Goal: Task Accomplishment & Management: Understand process/instructions

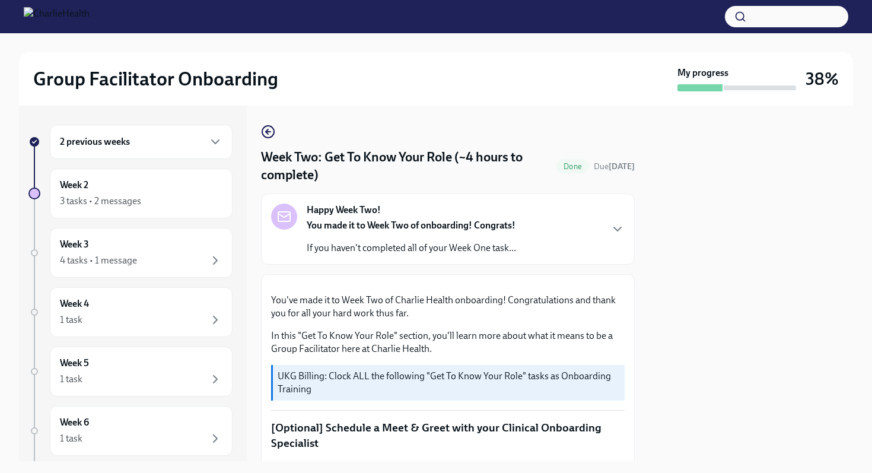
scroll to position [337, 0]
click at [173, 144] on div "2 previous weeks" at bounding box center [141, 142] width 162 height 14
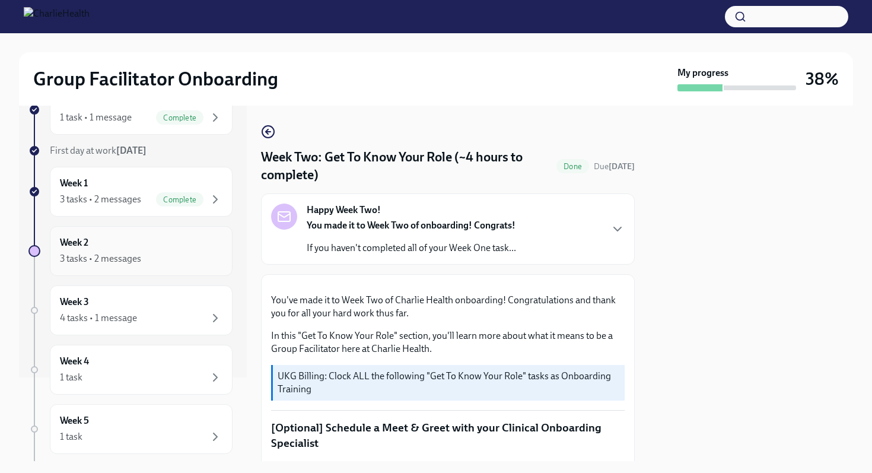
scroll to position [113, 0]
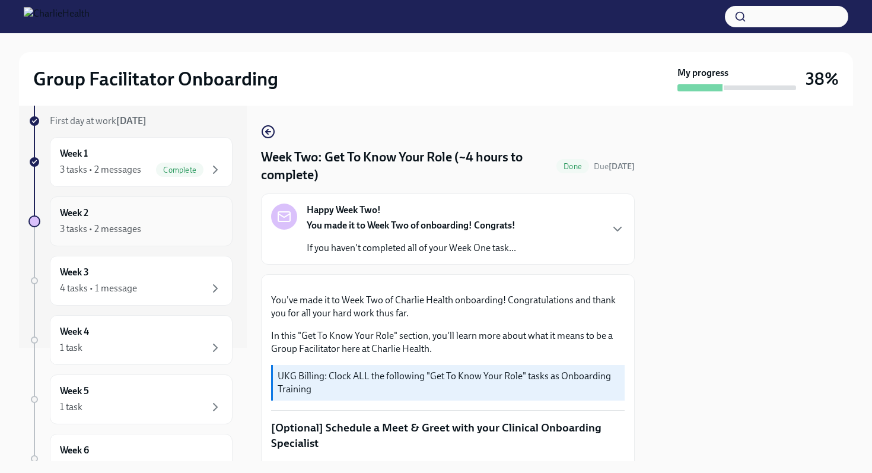
click at [159, 230] on div "3 tasks • 2 messages" at bounding box center [141, 229] width 162 height 14
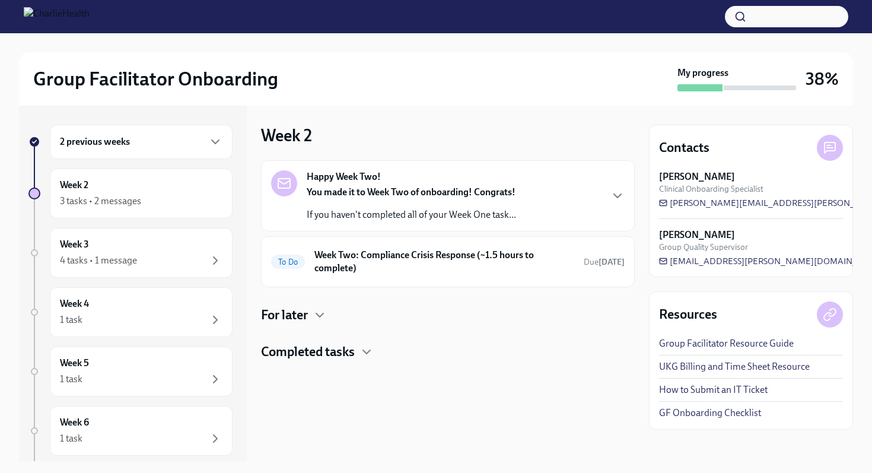
click at [373, 208] on div "You made it to Week Two of onboarding! Congrats! If you haven't completed all o…" at bounding box center [411, 204] width 209 height 36
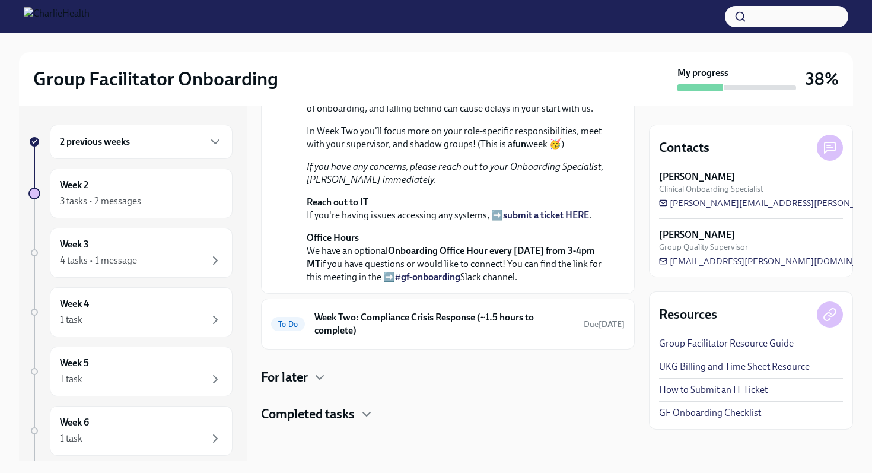
scroll to position [313, 0]
click at [366, 326] on h6 "Week Two: Compliance Crisis Response (~1.5 hours to complete)" at bounding box center [444, 324] width 260 height 26
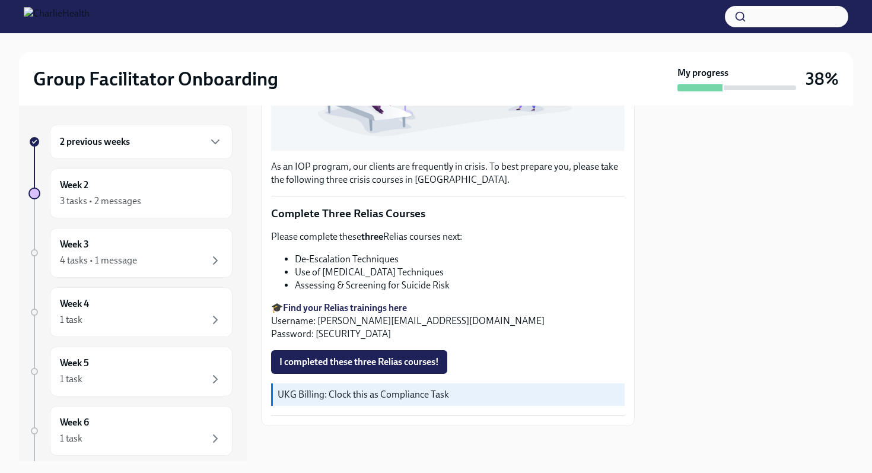
scroll to position [349, 0]
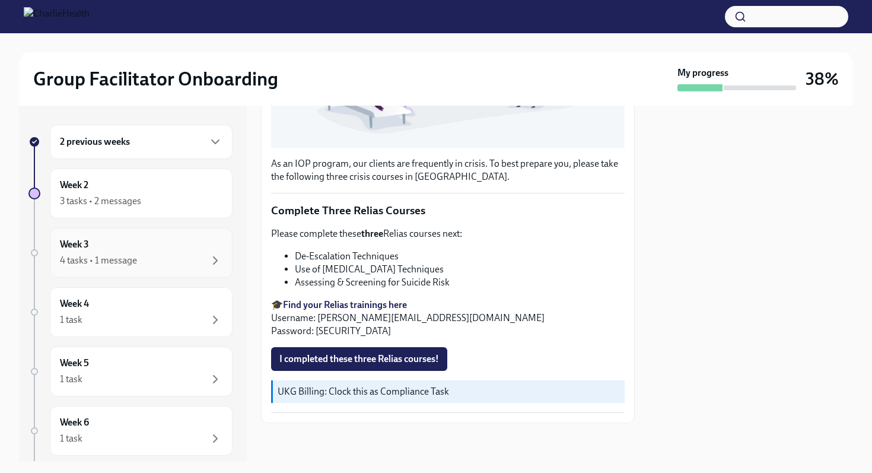
click at [184, 248] on div "Week 3 4 tasks • 1 message" at bounding box center [141, 253] width 162 height 30
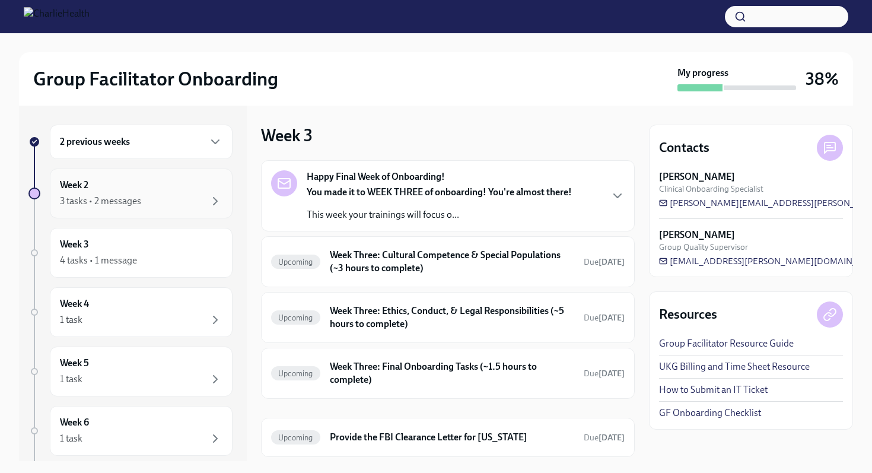
click at [181, 203] on div "3 tasks • 2 messages" at bounding box center [141, 201] width 162 height 14
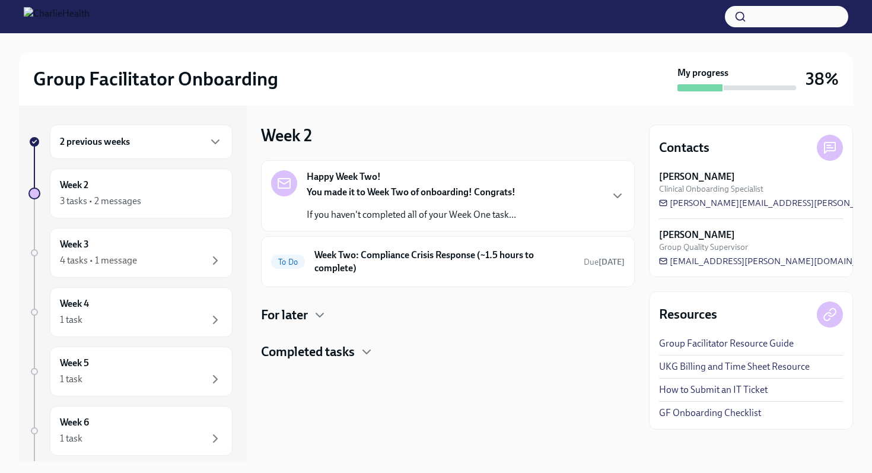
click at [400, 202] on div "You made it to Week Two of onboarding! Congrats! If you haven't completed all o…" at bounding box center [411, 204] width 209 height 36
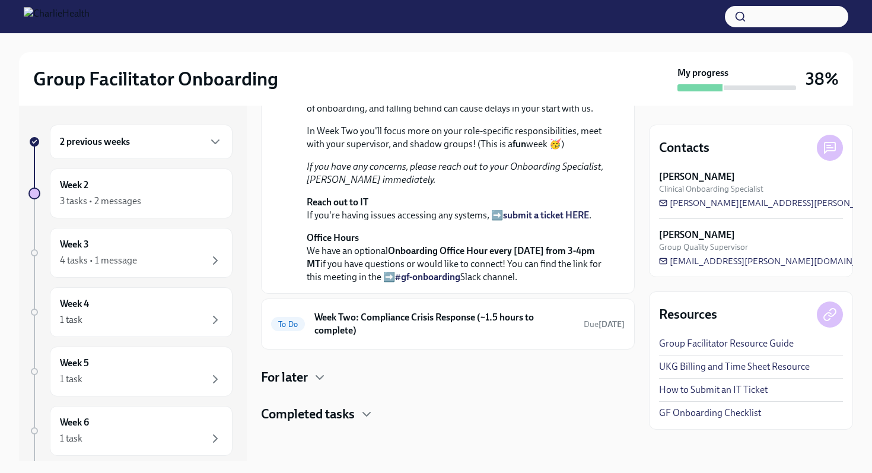
scroll to position [313, 0]
click at [317, 409] on h4 "Completed tasks" at bounding box center [308, 414] width 94 height 18
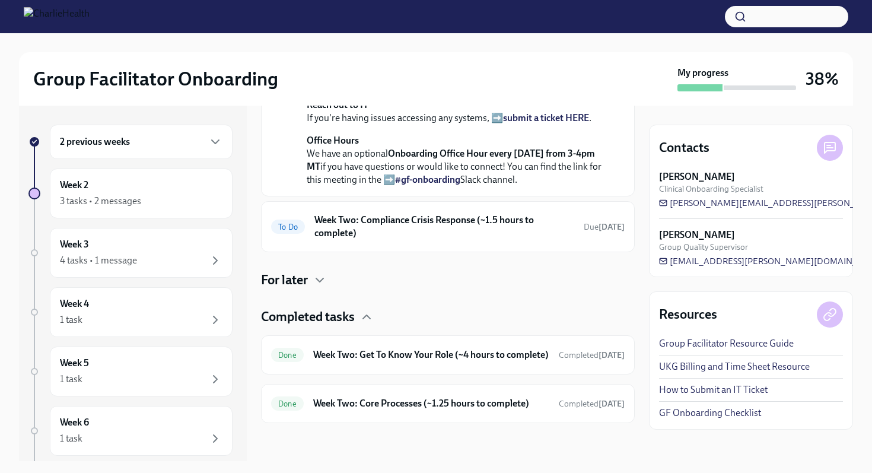
scroll to position [410, 0]
click at [349, 402] on h6 "Week Two: Core Processes (~1.25 hours to complete)" at bounding box center [431, 403] width 236 height 13
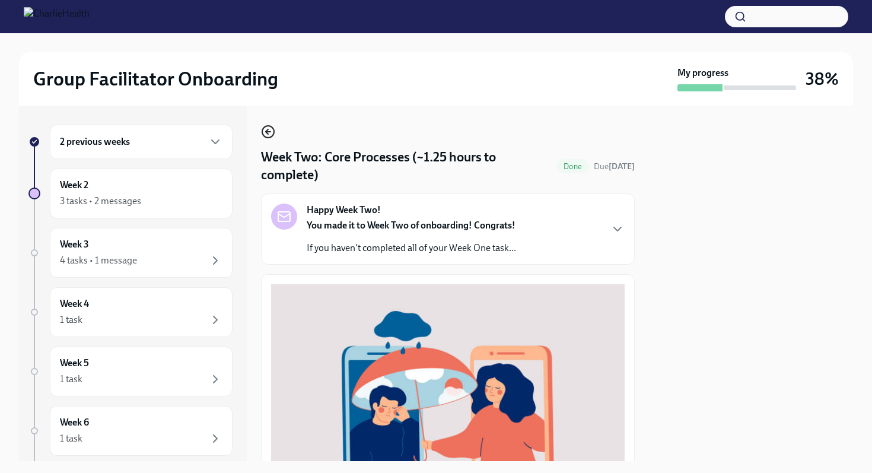
click at [273, 136] on icon "button" at bounding box center [268, 132] width 14 height 14
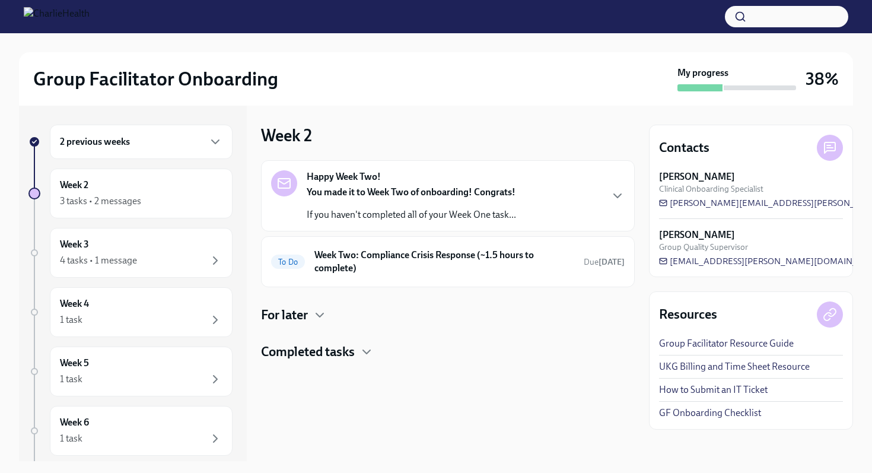
click at [295, 361] on div at bounding box center [448, 380] width 374 height 38
click at [295, 353] on h4 "Completed tasks" at bounding box center [308, 352] width 94 height 18
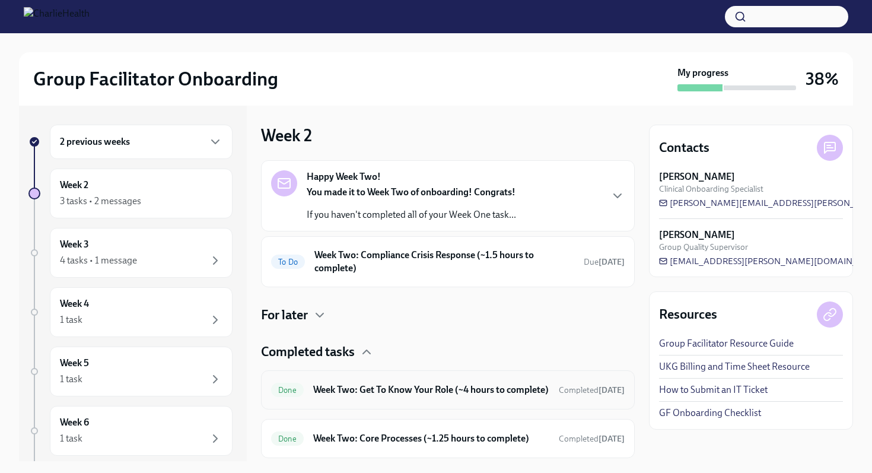
click at [371, 387] on h6 "Week Two: Get To Know Your Role (~4 hours to complete)" at bounding box center [431, 389] width 236 height 13
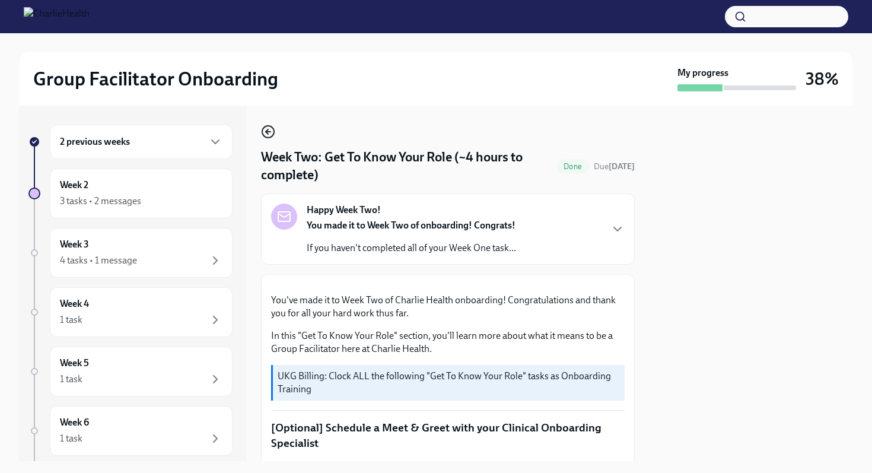
click at [272, 129] on icon "button" at bounding box center [268, 132] width 14 height 14
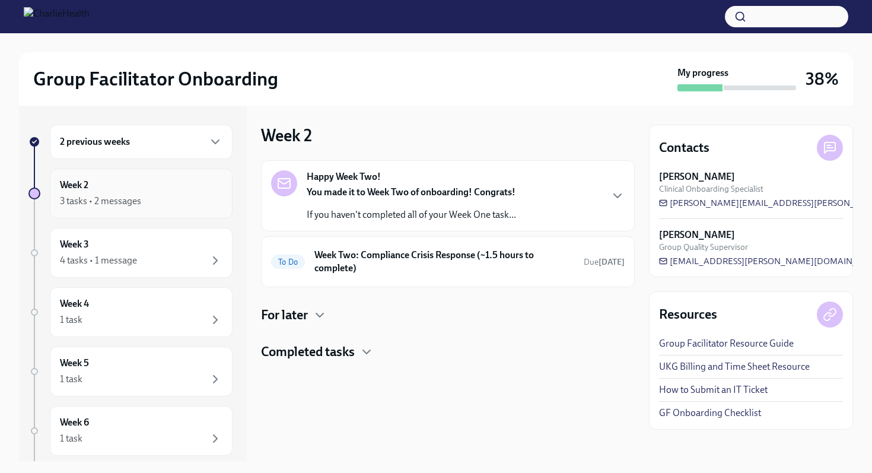
click at [148, 201] on div "3 tasks • 2 messages" at bounding box center [141, 201] width 162 height 14
click at [160, 188] on div "Week 2 3 tasks • 2 messages" at bounding box center [141, 193] width 162 height 30
click at [306, 307] on h4 "For later" at bounding box center [284, 315] width 47 height 18
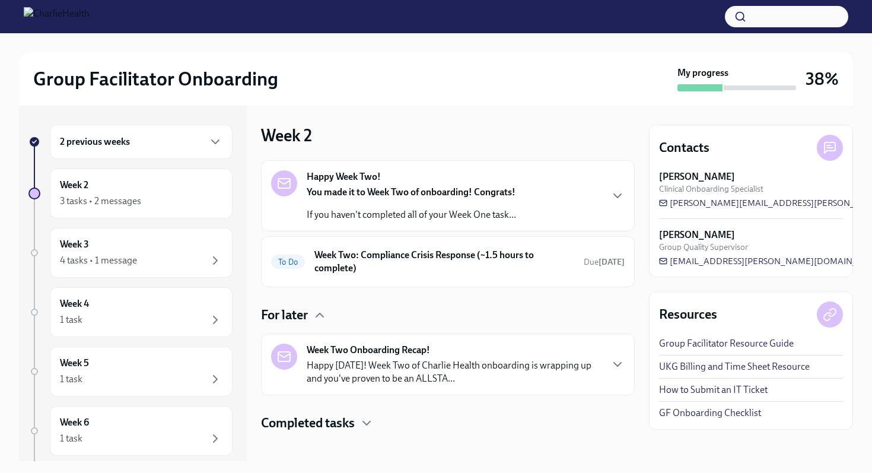
click at [329, 418] on h4 "Completed tasks" at bounding box center [308, 423] width 94 height 18
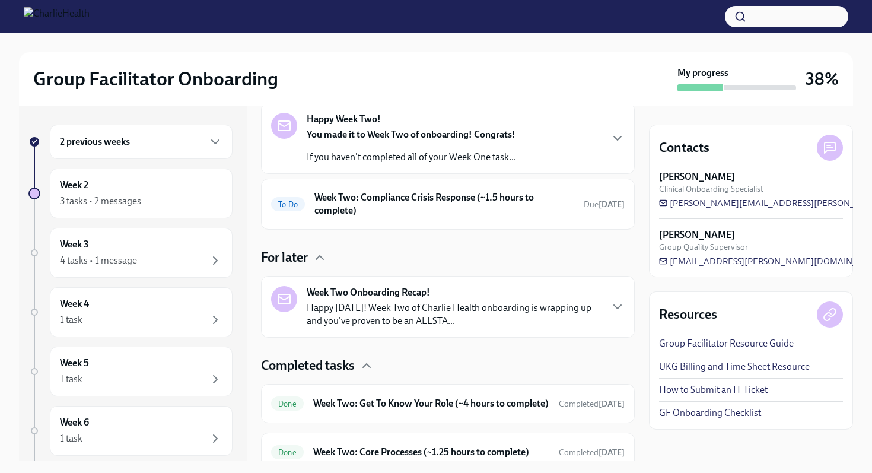
scroll to position [106, 0]
